Goal: Browse casually: Explore the website without a specific task or goal

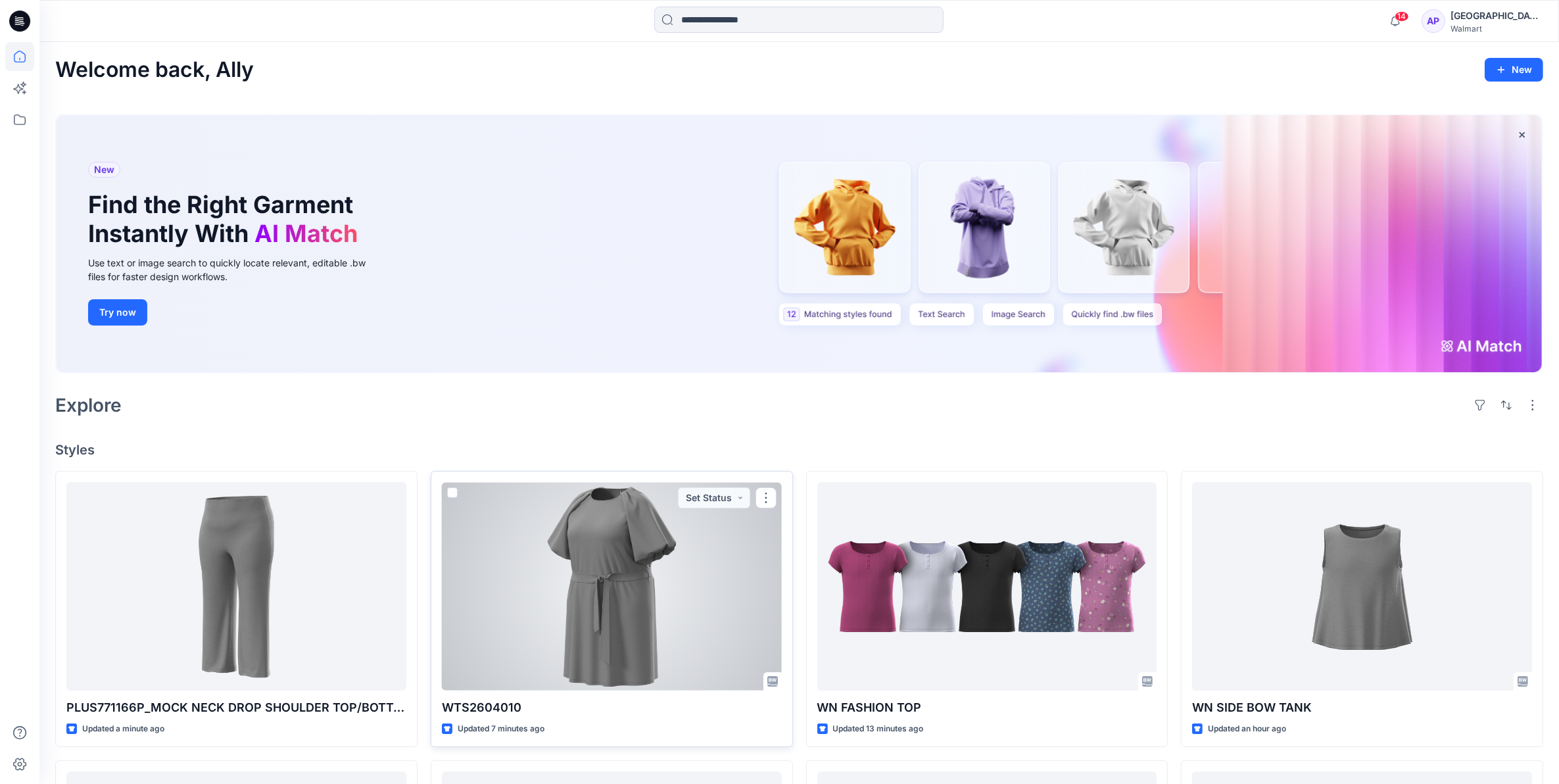
click at [622, 521] on div at bounding box center [611, 586] width 340 height 208
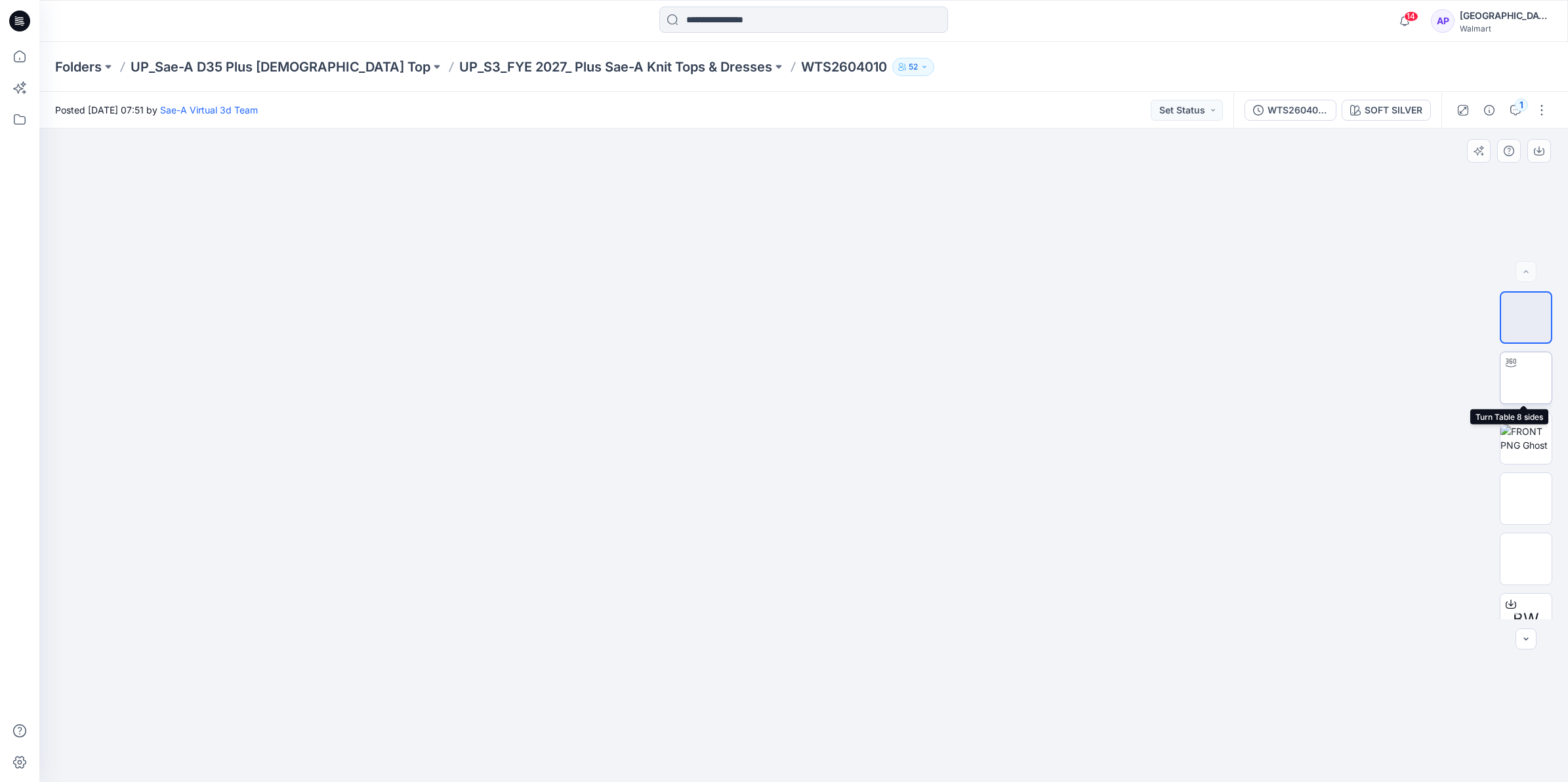
click at [1513, 372] on div at bounding box center [1511, 363] width 21 height 21
drag, startPoint x: 972, startPoint y: 748, endPoint x: 1003, endPoint y: 767, distance: 36.4
click at [1003, 767] on icon at bounding box center [806, 743] width 397 height 49
drag, startPoint x: 864, startPoint y: 762, endPoint x: 853, endPoint y: 745, distance: 20.2
click at [853, 745] on icon at bounding box center [806, 743] width 397 height 49
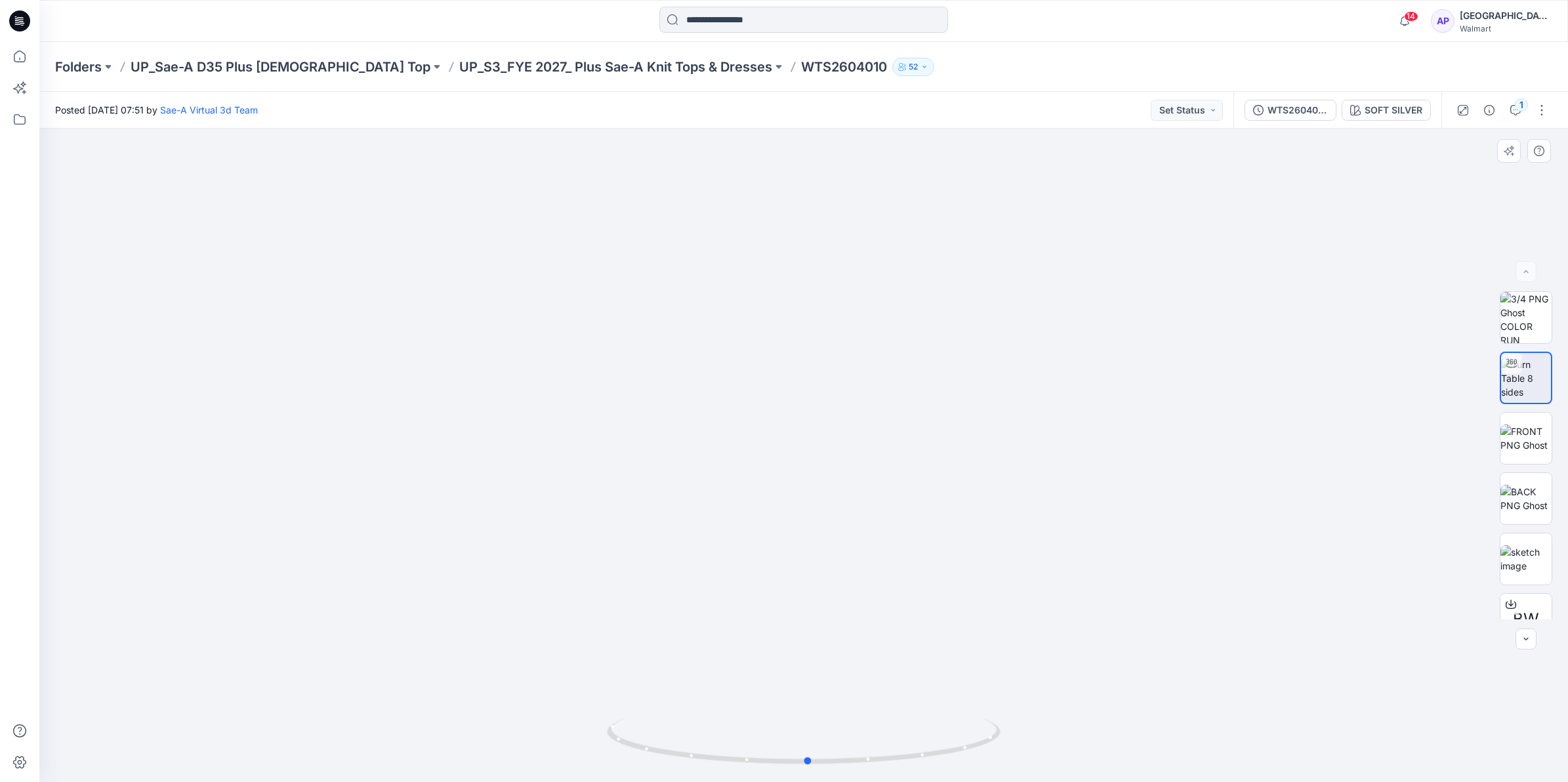
drag, startPoint x: 913, startPoint y: 763, endPoint x: 897, endPoint y: 769, distance: 17.1
click at [897, 769] on div at bounding box center [804, 749] width 394 height 65
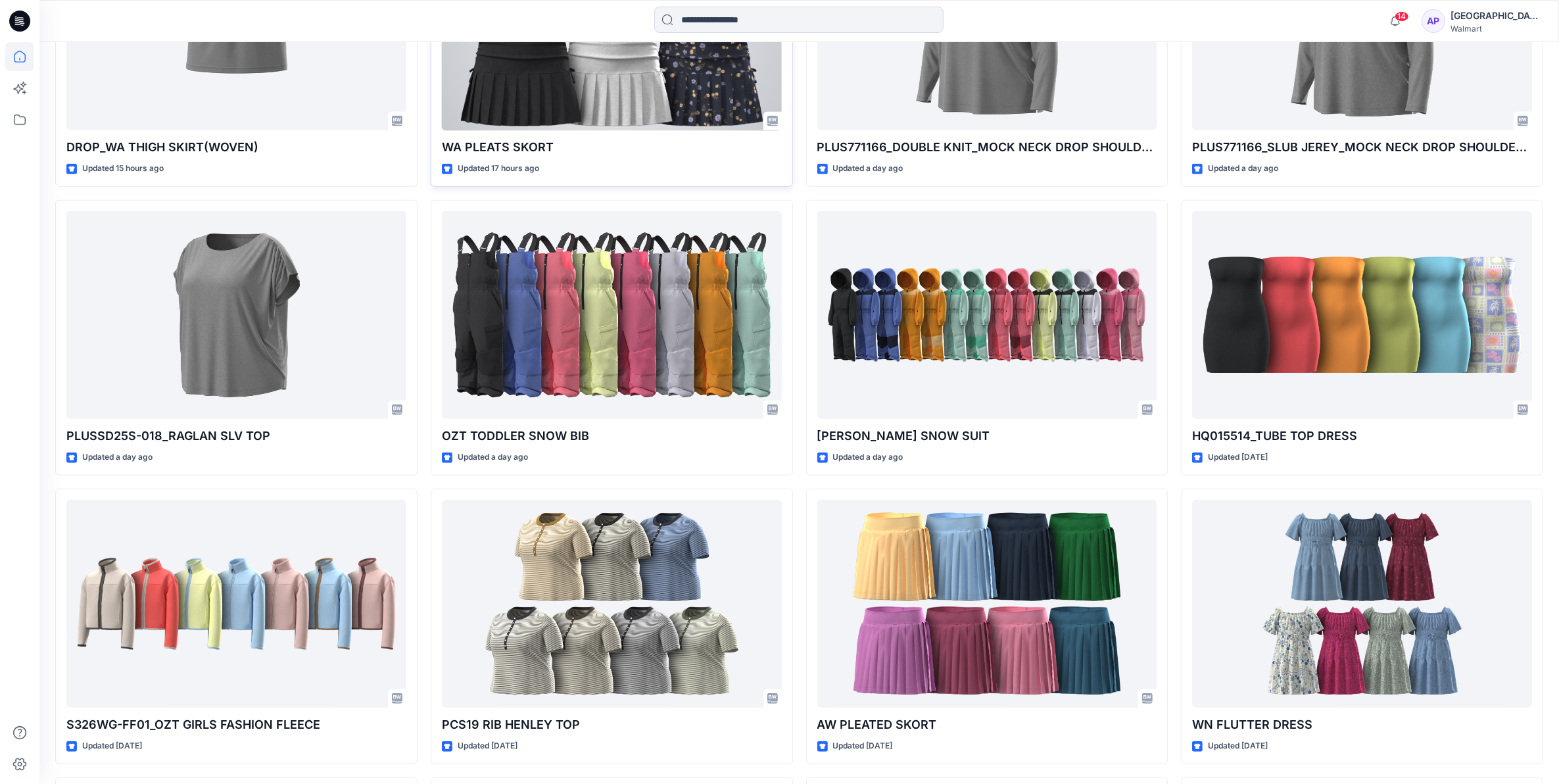
scroll to position [1151, 0]
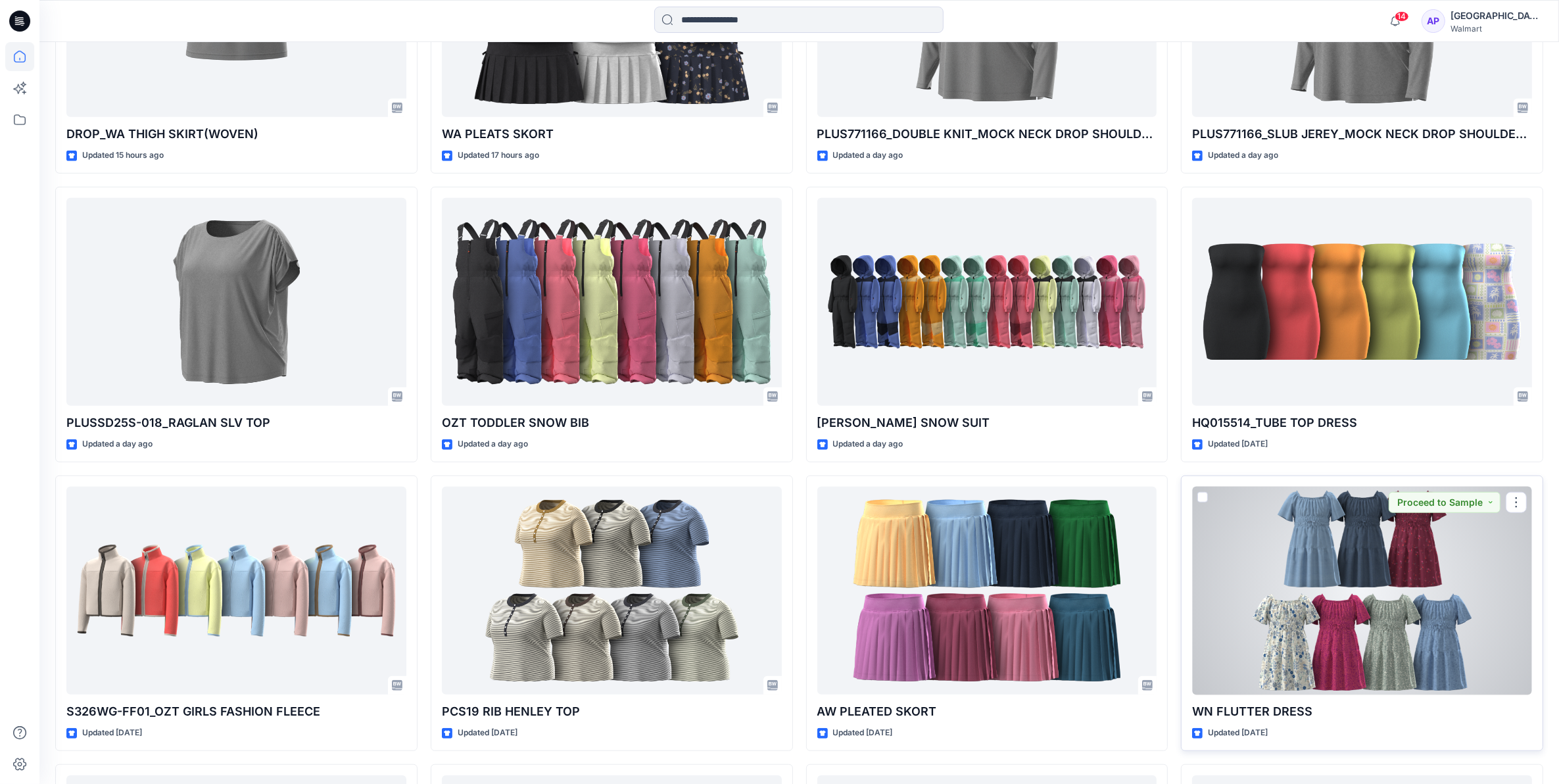
click at [1425, 628] on div at bounding box center [1362, 591] width 340 height 208
